Goal: Use online tool/utility: Utilize a website feature to perform a specific function

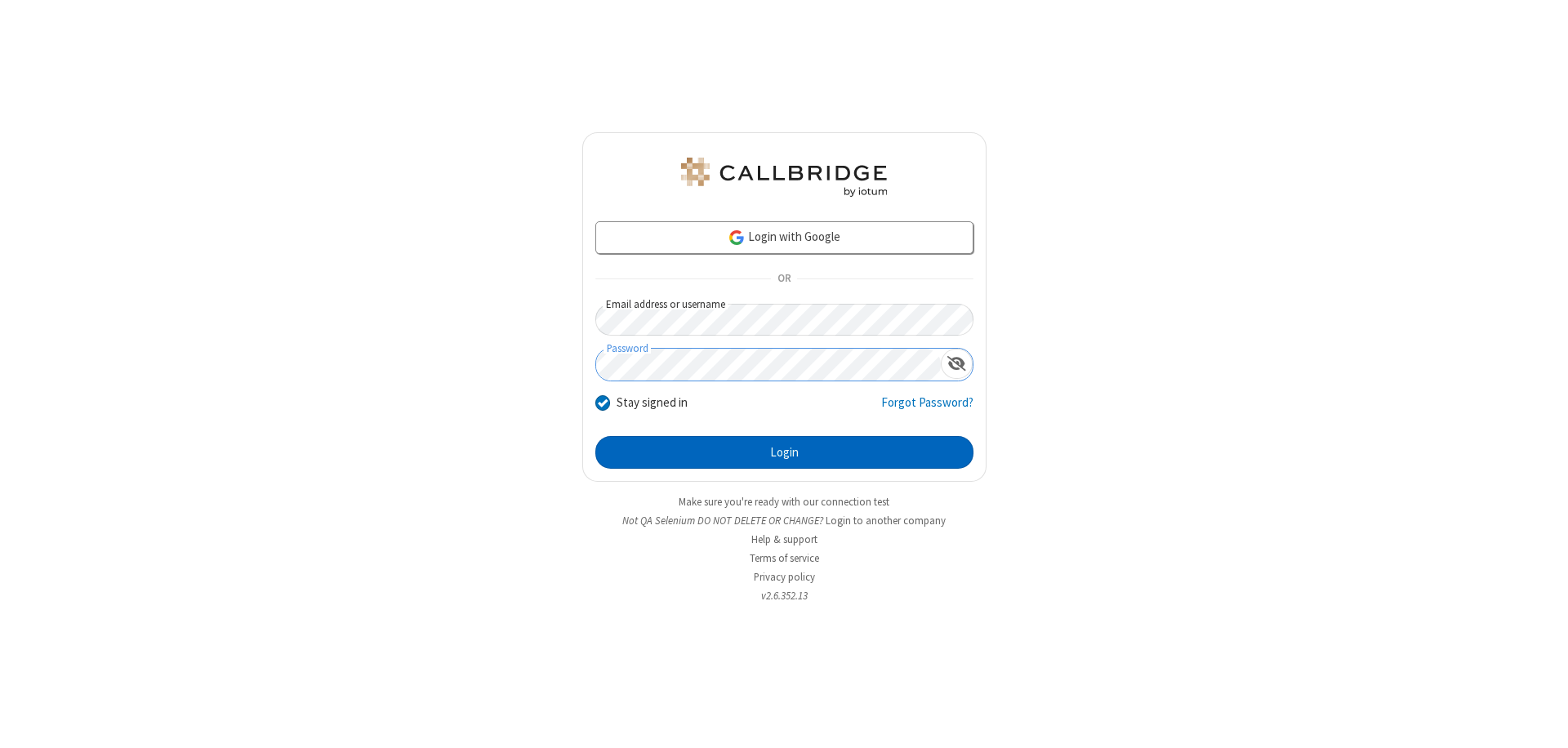
click at [784, 453] on button "Login" at bounding box center [784, 453] width 378 height 32
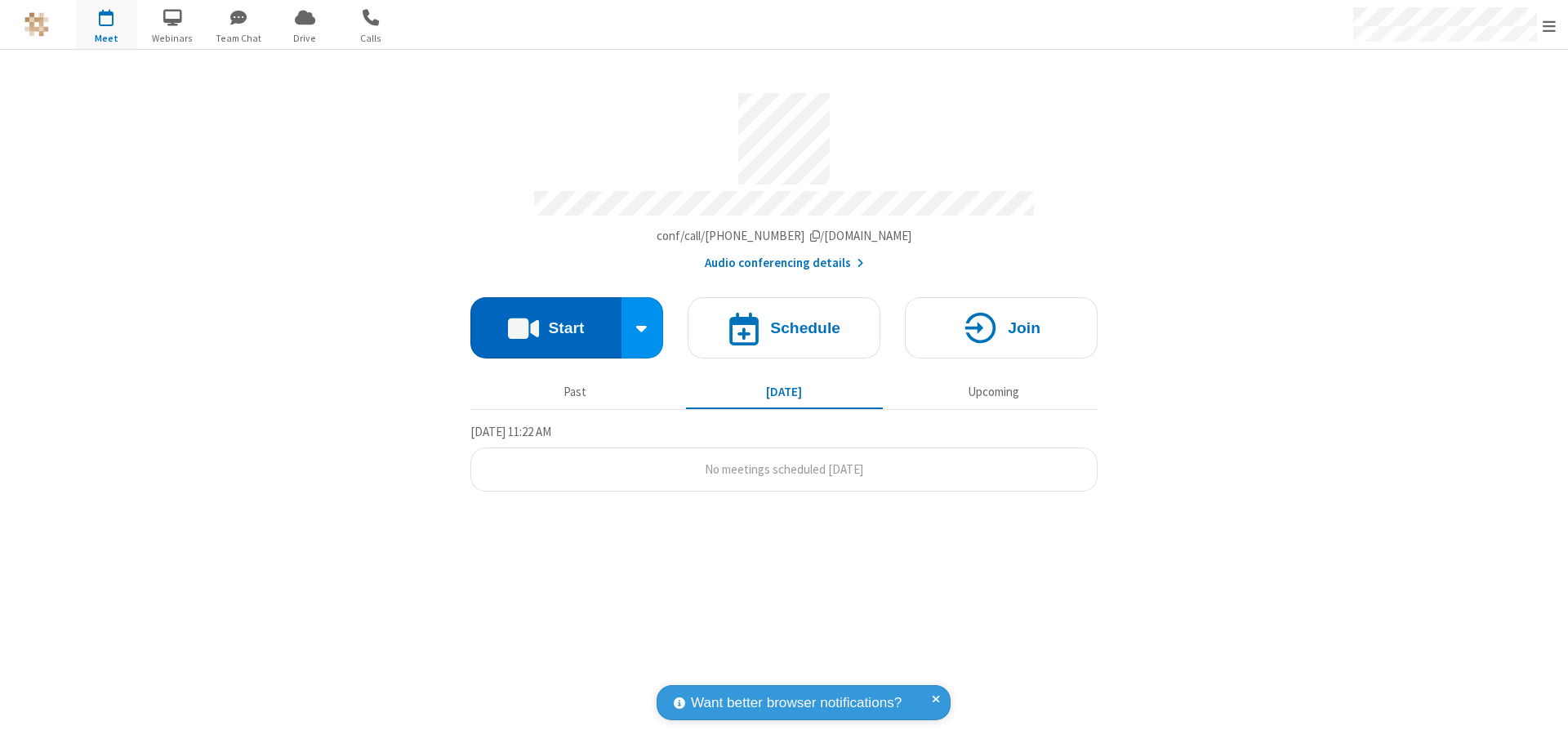
click at [545, 320] on button "Start" at bounding box center [546, 328] width 152 height 61
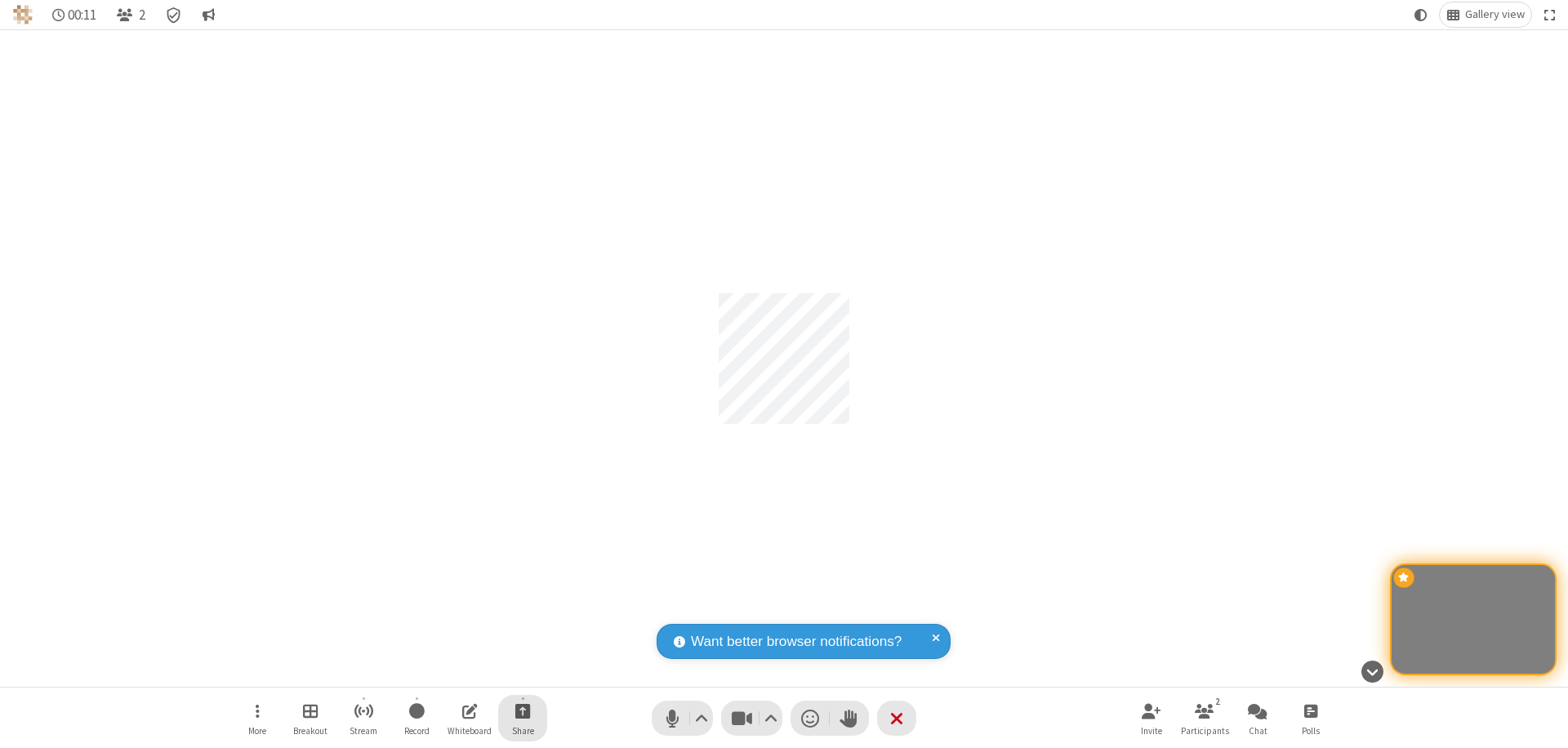
click at [522, 711] on span "Start sharing" at bounding box center [523, 710] width 15 height 20
click at [457, 671] on span "Share my screen" at bounding box center [458, 672] width 19 height 14
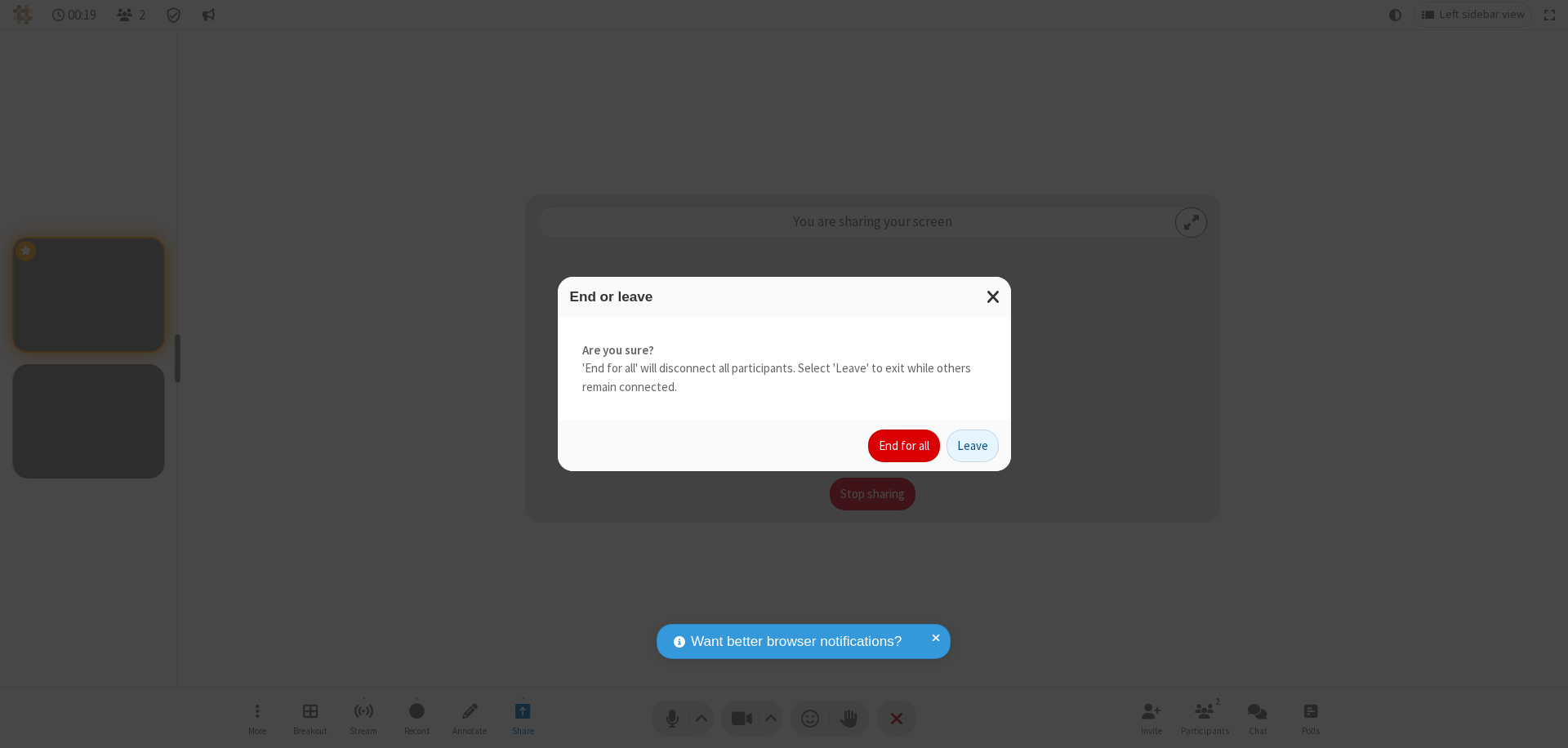
click at [905, 446] on button "End for all" at bounding box center [904, 446] width 71 height 32
